Goal: Task Accomplishment & Management: Complete application form

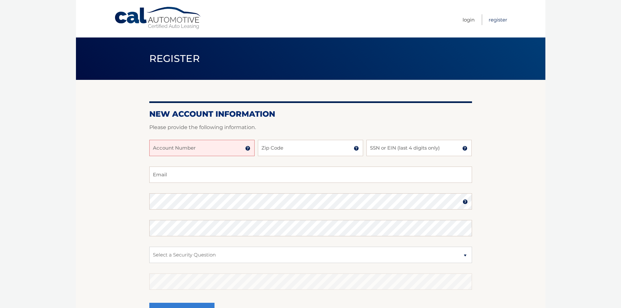
click at [491, 21] on link "Register" at bounding box center [498, 19] width 19 height 11
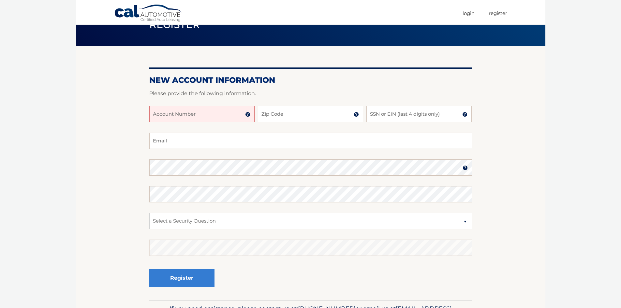
scroll to position [76, 0]
